Goal: Find specific page/section

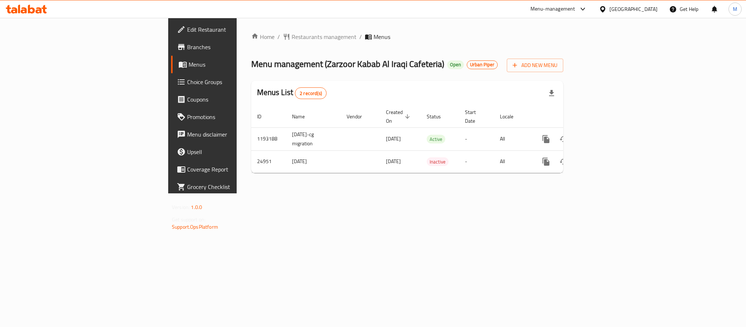
click at [616, 7] on div "[GEOGRAPHIC_DATA]" at bounding box center [634, 9] width 48 height 8
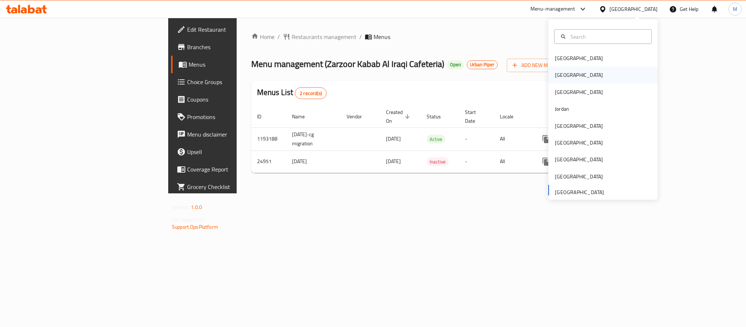
click at [561, 77] on div "[GEOGRAPHIC_DATA]" at bounding box center [579, 75] width 60 height 17
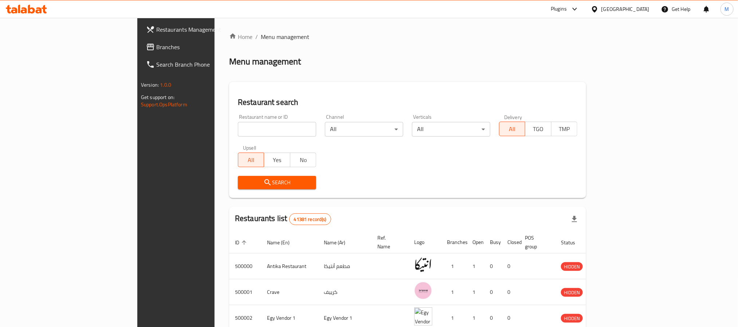
click at [238, 136] on input "search" at bounding box center [277, 129] width 78 height 15
paste input "677778"
type input "677778"
click at [244, 182] on span "Search" at bounding box center [277, 182] width 67 height 9
click at [225, 182] on div at bounding box center [369, 163] width 738 height 327
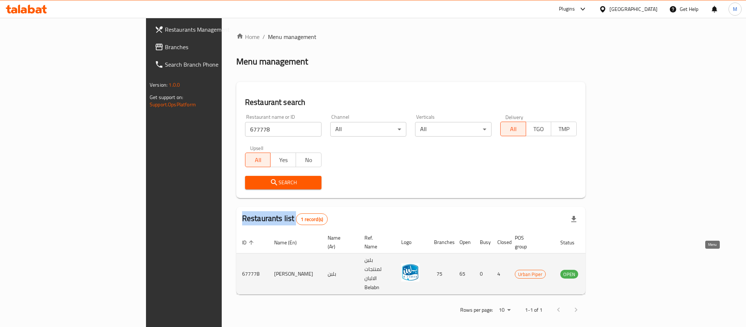
click at [608, 270] on icon "enhanced table" at bounding box center [603, 274] width 9 height 9
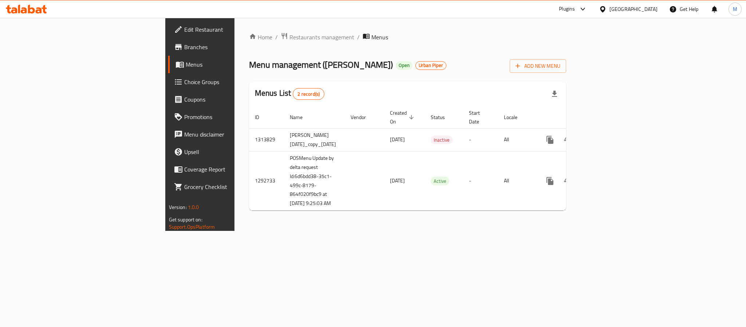
click at [184, 44] on span "Branches" at bounding box center [234, 47] width 100 height 9
